Goal: Transaction & Acquisition: Purchase product/service

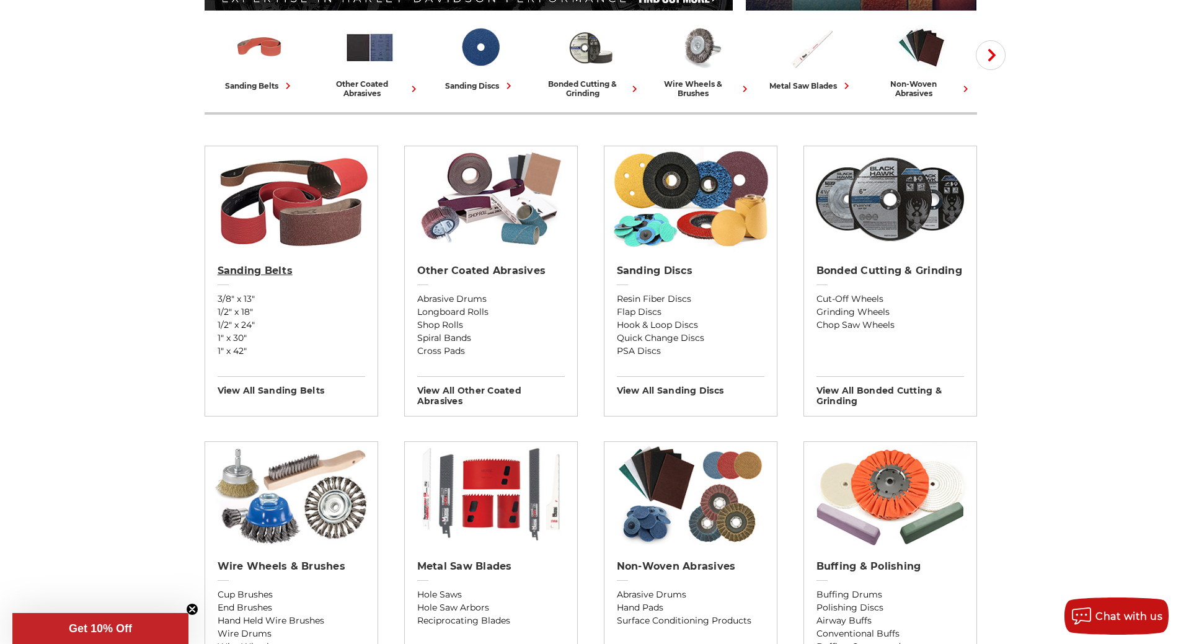
scroll to position [310, 0]
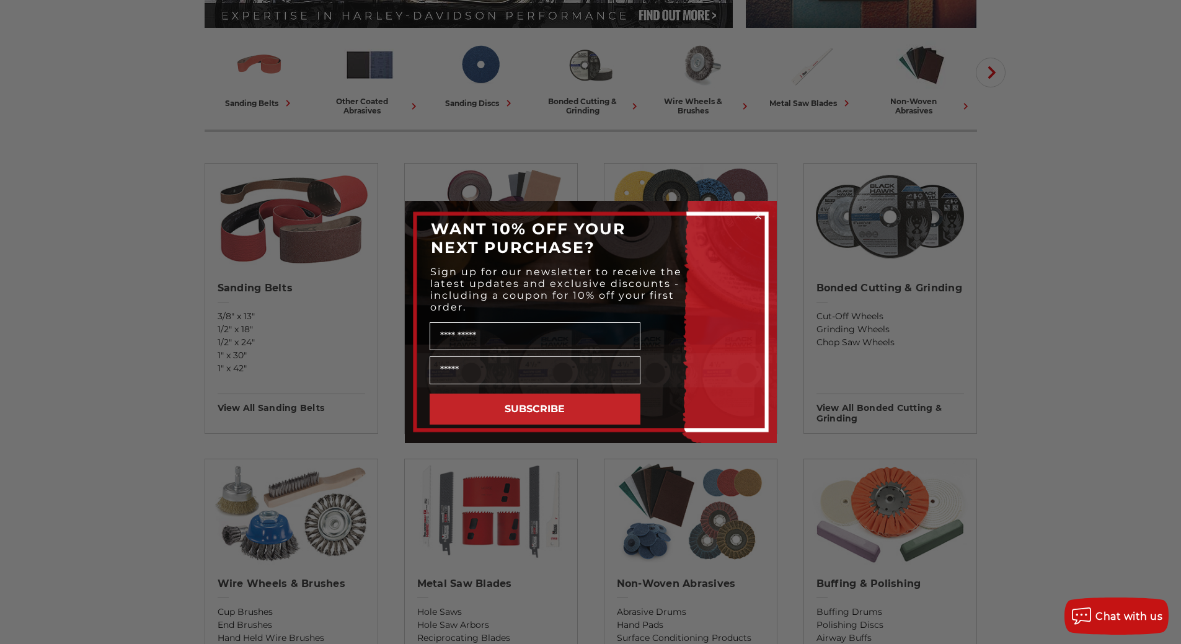
click at [759, 213] on circle "Close dialog" at bounding box center [758, 217] width 12 height 12
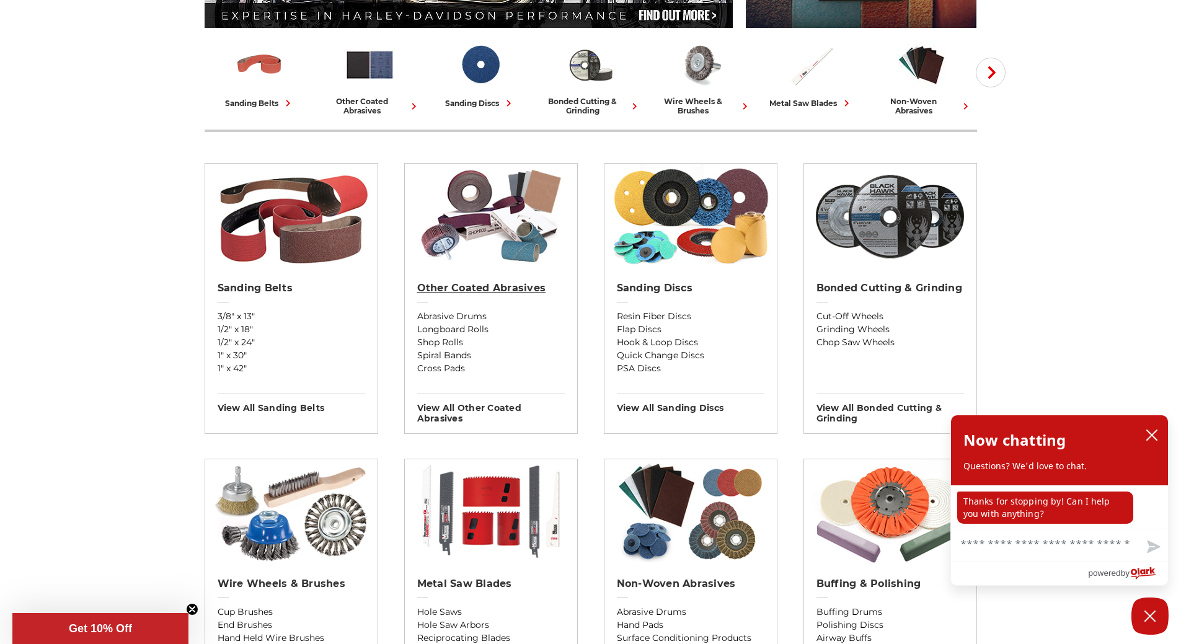
click at [476, 286] on h2 "Other Coated Abrasives" at bounding box center [491, 288] width 148 height 12
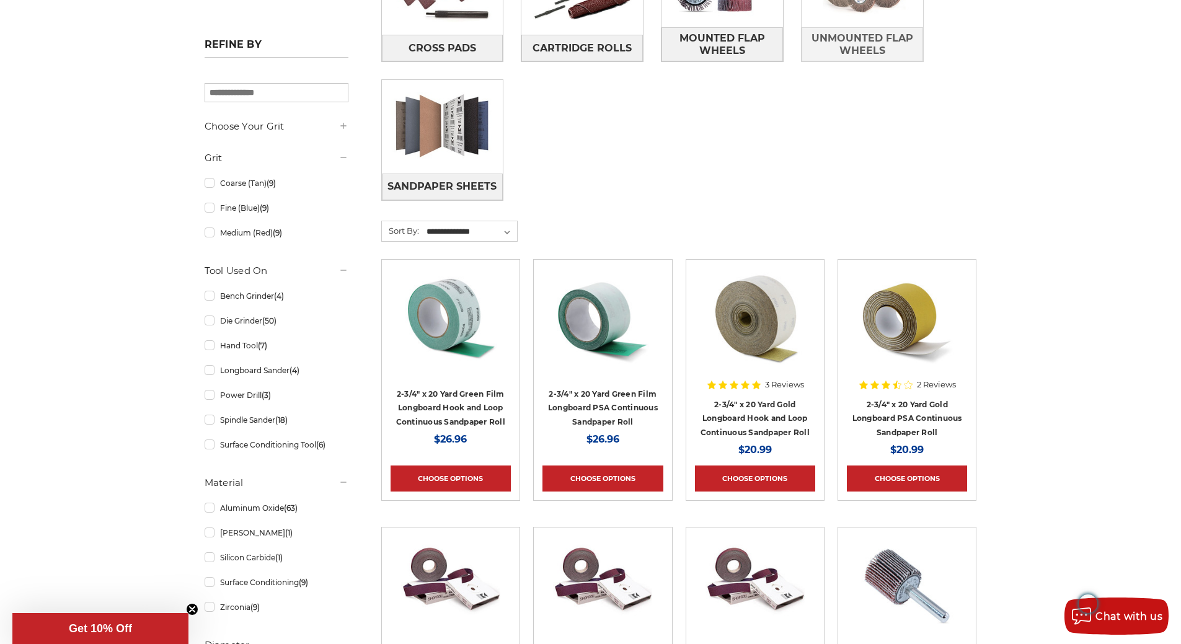
scroll to position [186, 0]
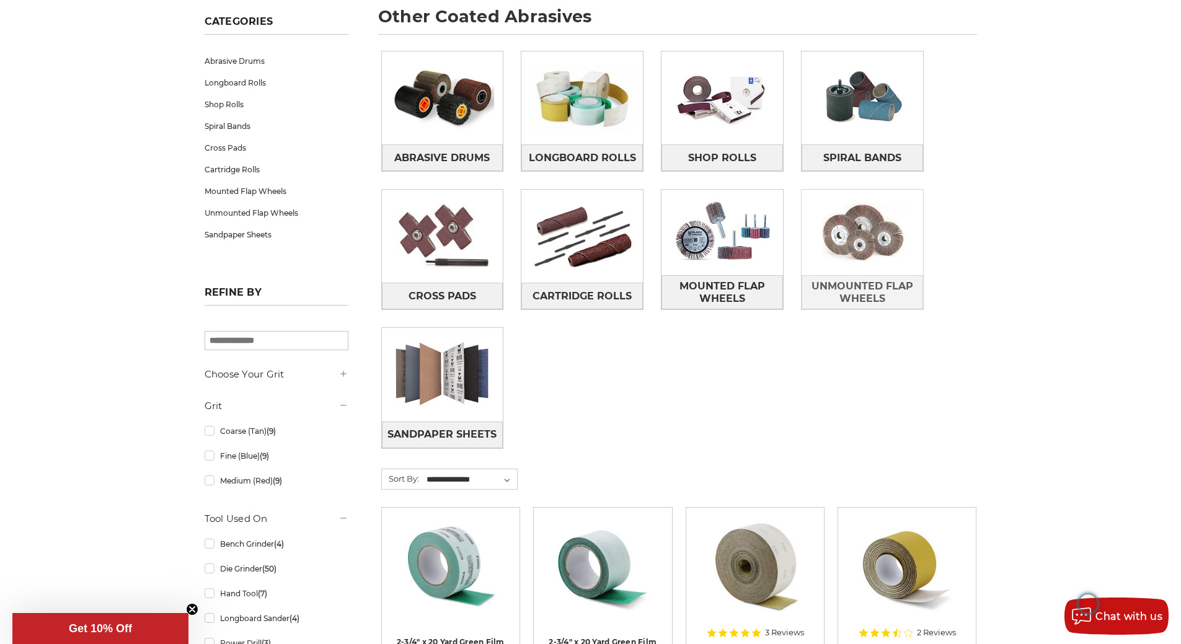
click at [893, 219] on img at bounding box center [863, 233] width 122 height 86
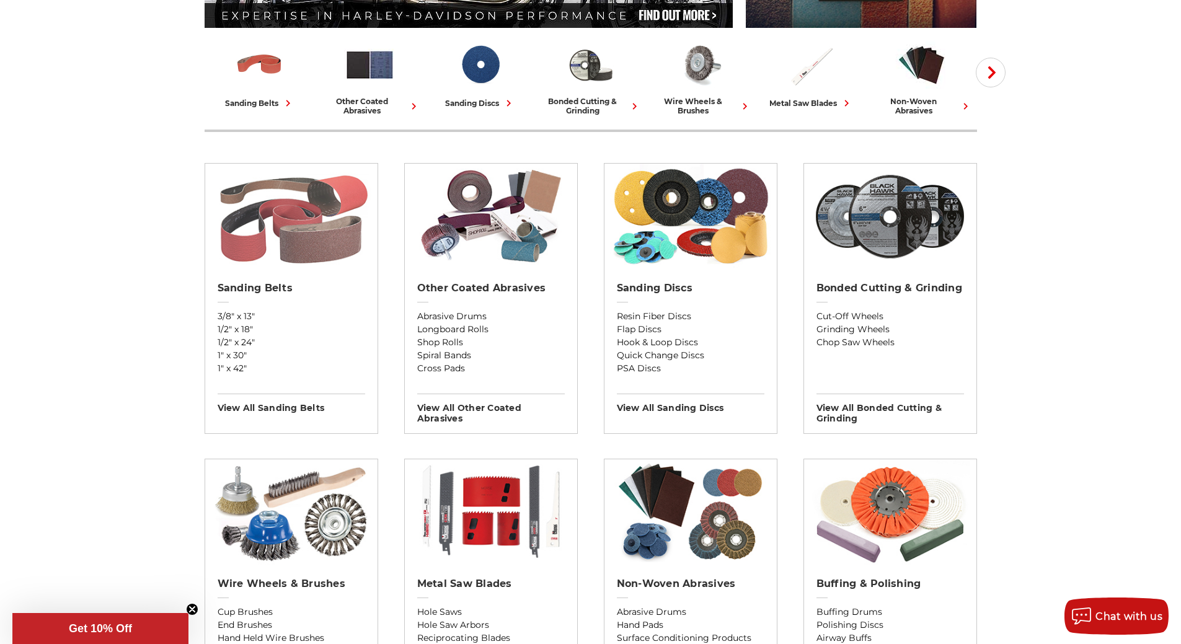
click at [306, 244] on img at bounding box center [291, 216] width 161 height 105
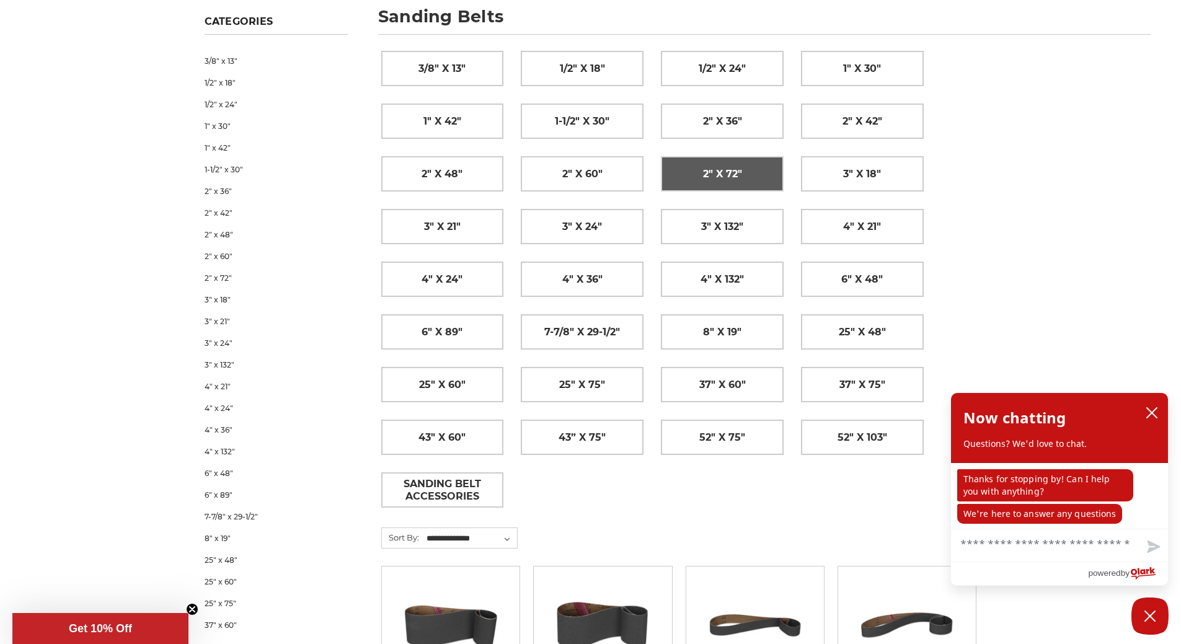
click at [719, 167] on span "2" x 72"" at bounding box center [722, 174] width 39 height 21
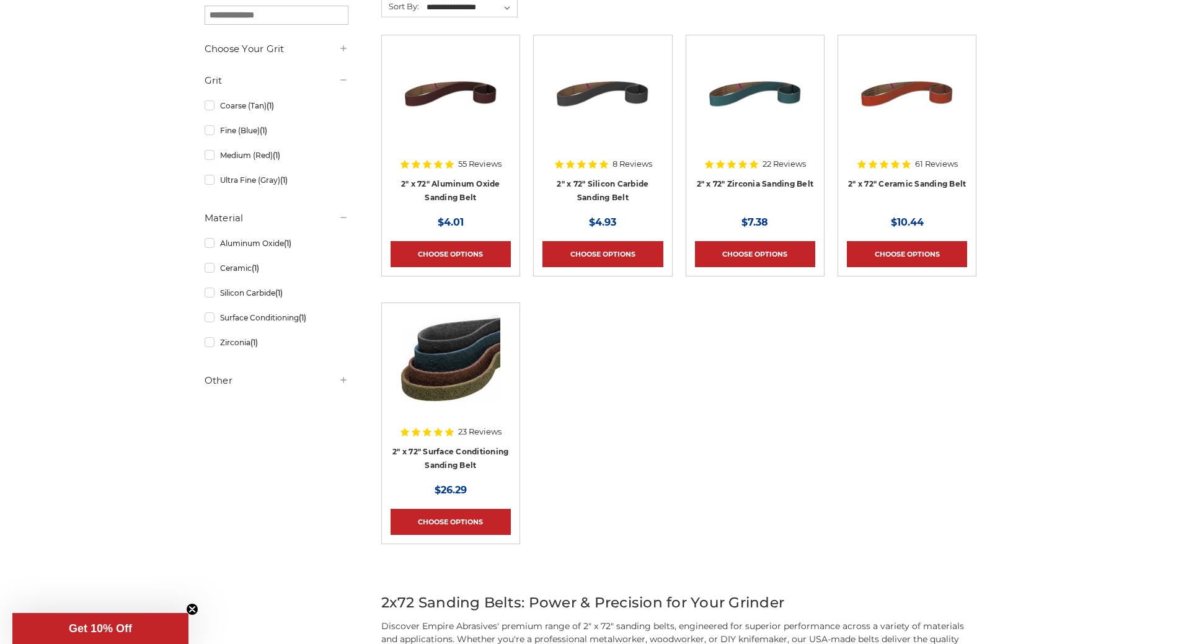
scroll to position [248, 0]
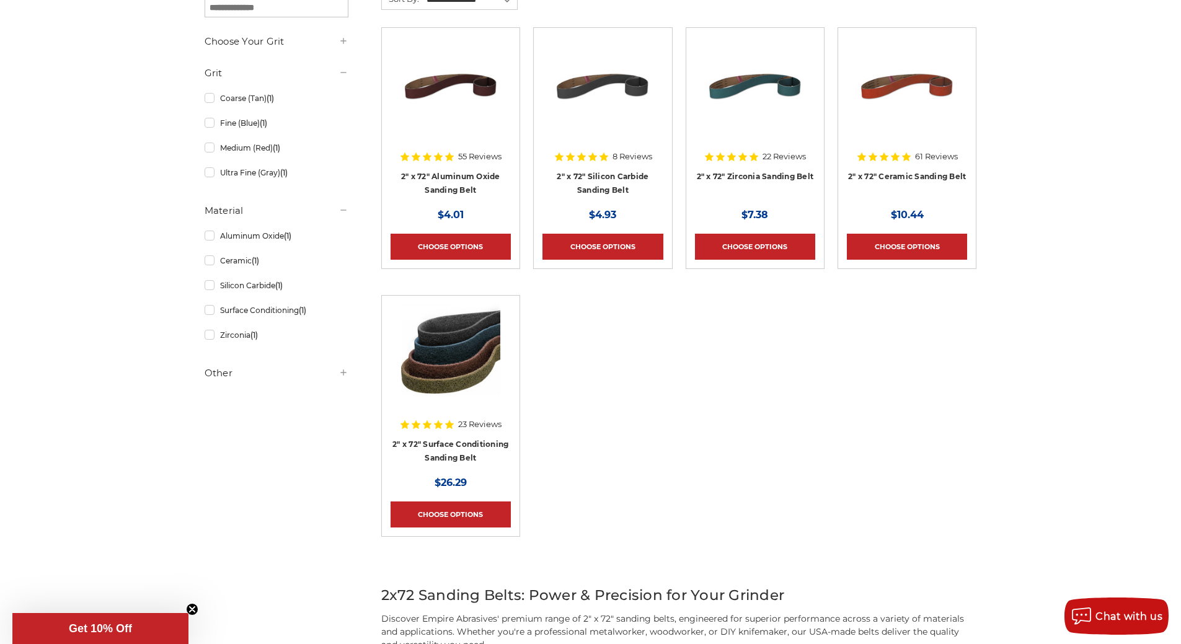
click at [458, 365] on img at bounding box center [450, 353] width 99 height 99
